Goal: Task Accomplishment & Management: Use online tool/utility

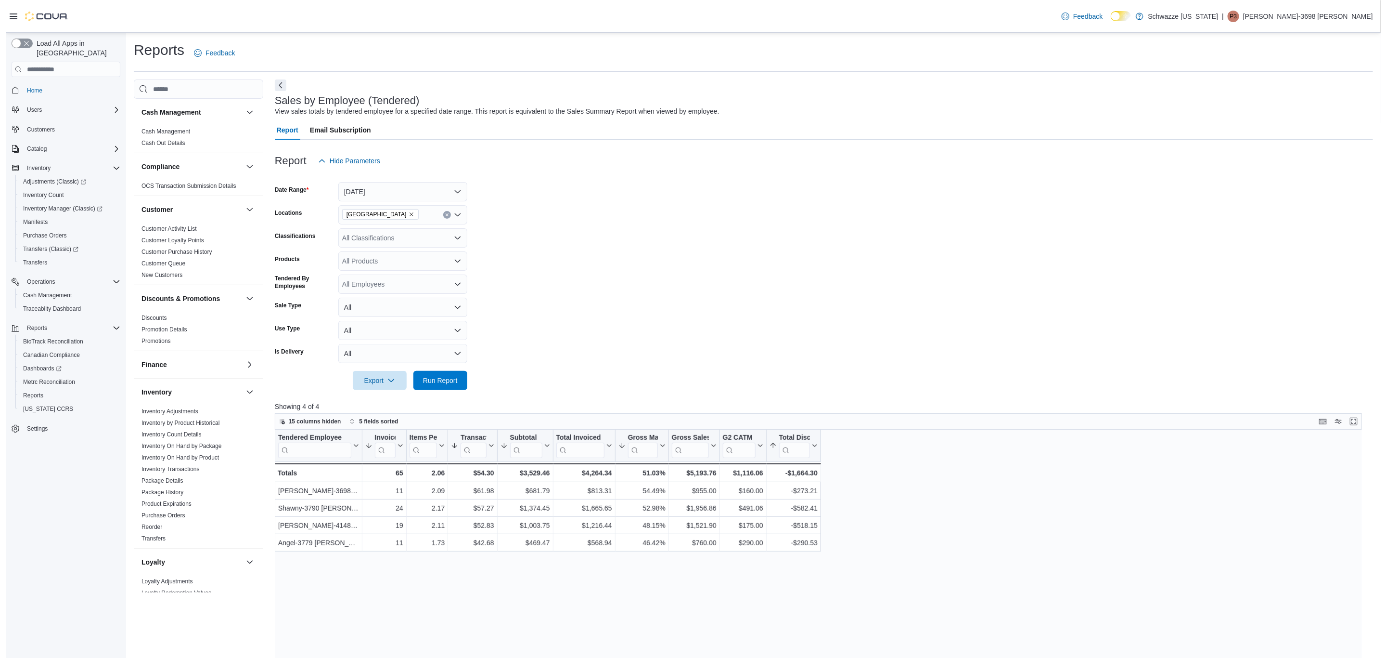
scroll to position [361, 0]
click at [443, 382] on span "Run Report" at bounding box center [434, 380] width 35 height 10
click at [188, 389] on span "End Of Day" at bounding box center [193, 388] width 122 height 12
click at [162, 389] on link "End Of Day" at bounding box center [151, 387] width 30 height 7
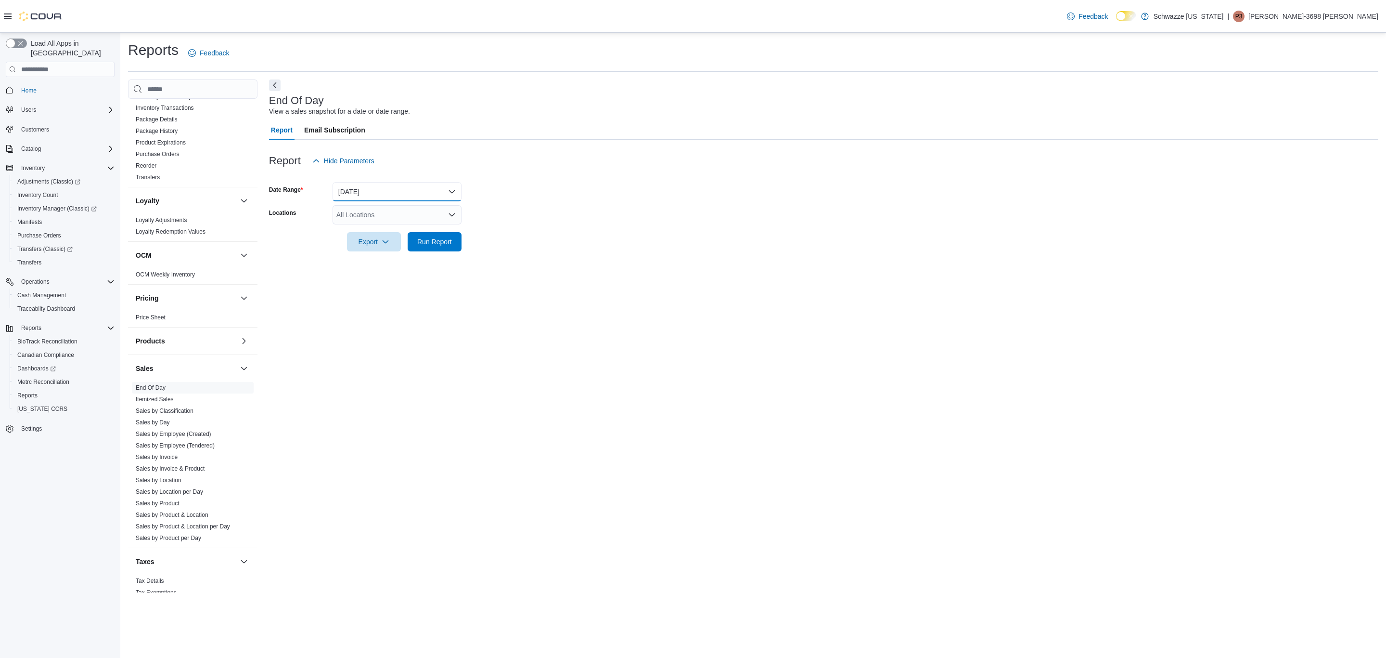
click at [376, 196] on button "[DATE]" at bounding box center [397, 191] width 129 height 19
click at [559, 236] on form "Date Range [DATE] Locations All Locations Export Run Report" at bounding box center [824, 210] width 1110 height 81
click at [357, 191] on button "[DATE]" at bounding box center [397, 191] width 129 height 19
click at [384, 226] on span "[DATE]" at bounding box center [403, 230] width 110 height 12
click at [399, 216] on div "All Locations" at bounding box center [397, 214] width 129 height 19
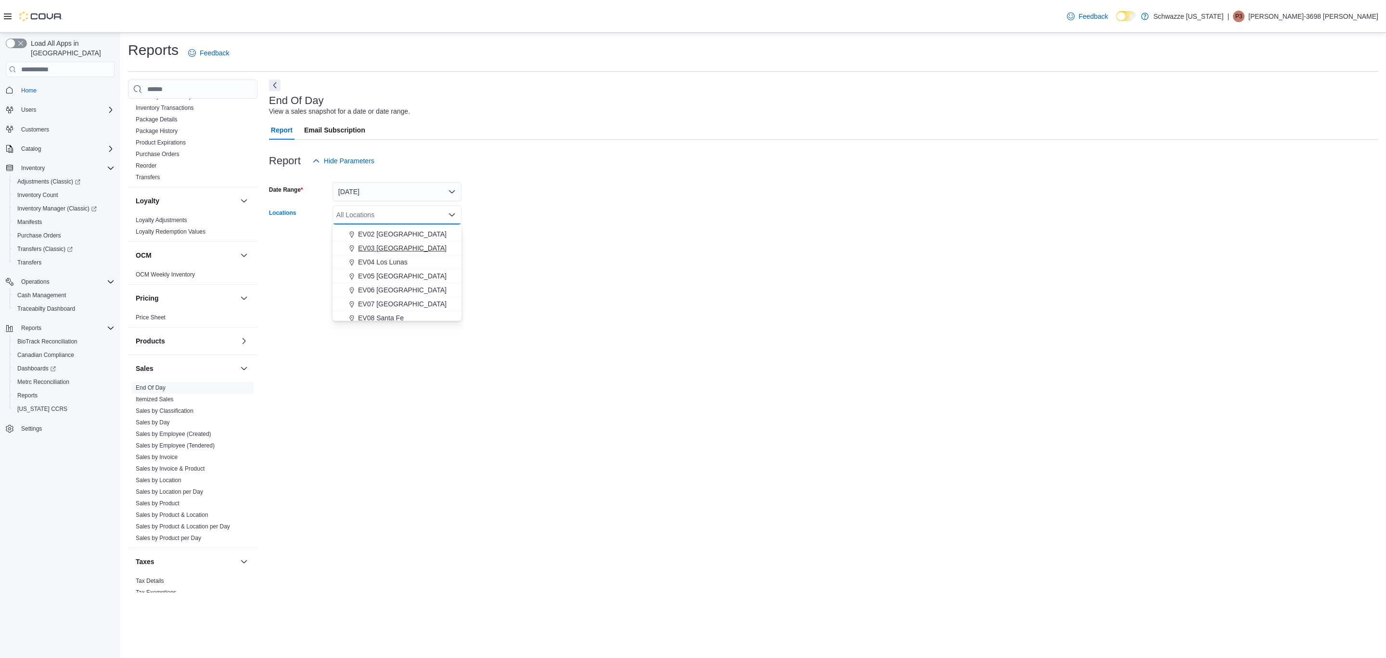
scroll to position [72, 0]
click at [370, 310] on span "[GEOGRAPHIC_DATA]" at bounding box center [393, 313] width 70 height 10
click at [617, 284] on div "End Of Day View a sales snapshot for a date or date range. Report Email Subscri…" at bounding box center [824, 335] width 1110 height 513
click at [422, 243] on span "Run Report" at bounding box center [434, 241] width 35 height 10
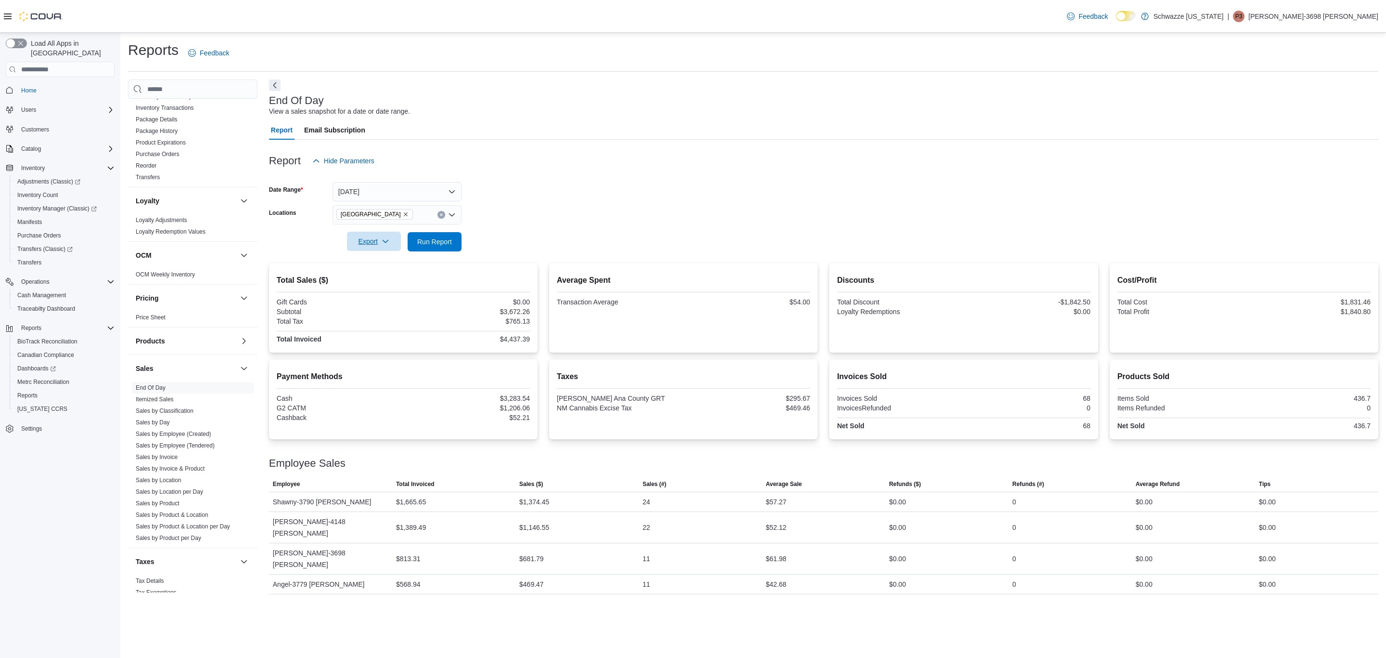
click at [394, 240] on span "Export" at bounding box center [374, 241] width 42 height 19
click at [384, 280] on span "Export to Pdf" at bounding box center [375, 280] width 43 height 8
